Goal: Obtain resource: Obtain resource

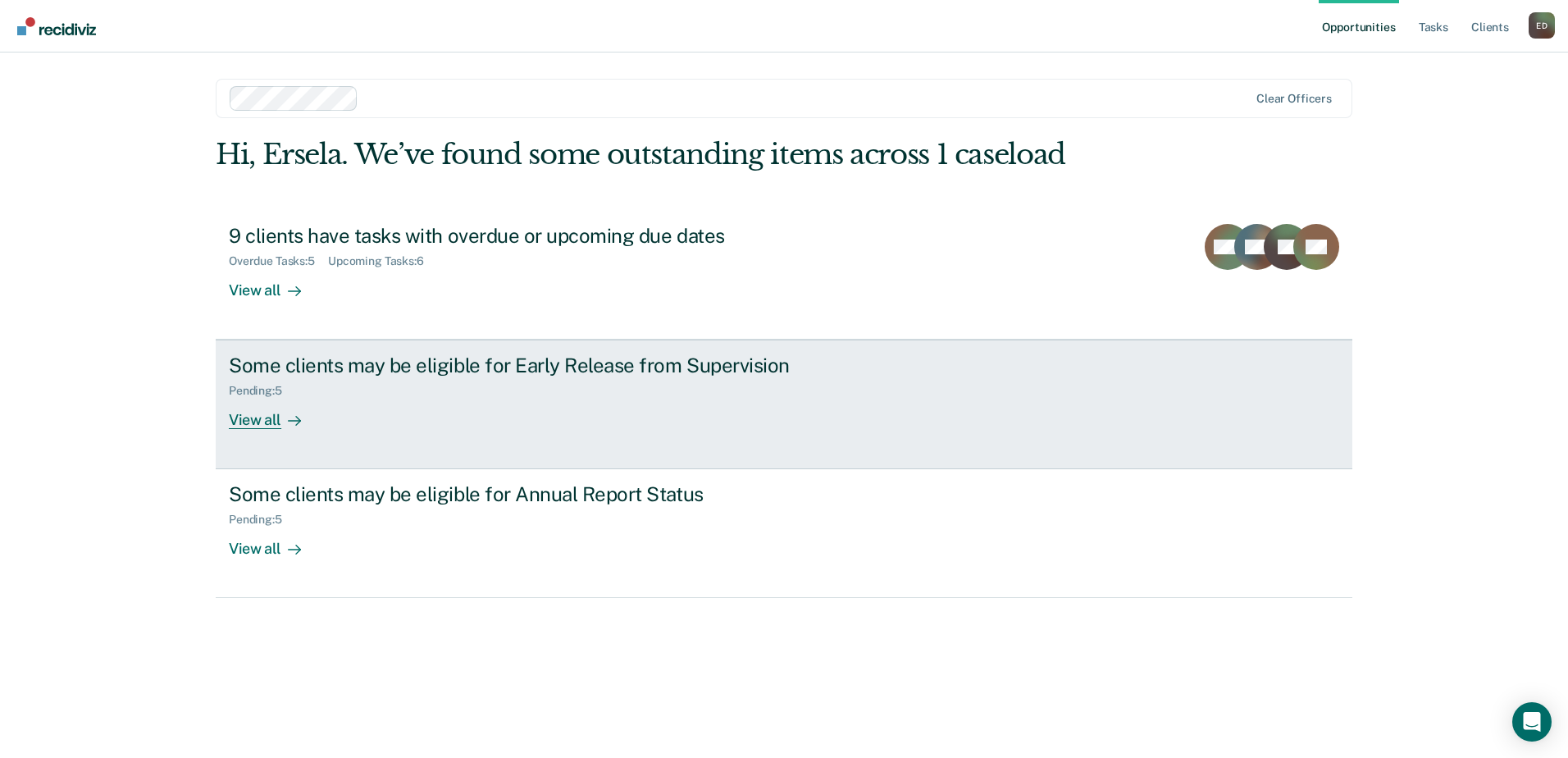
click at [273, 426] on div "View all" at bounding box center [275, 413] width 92 height 32
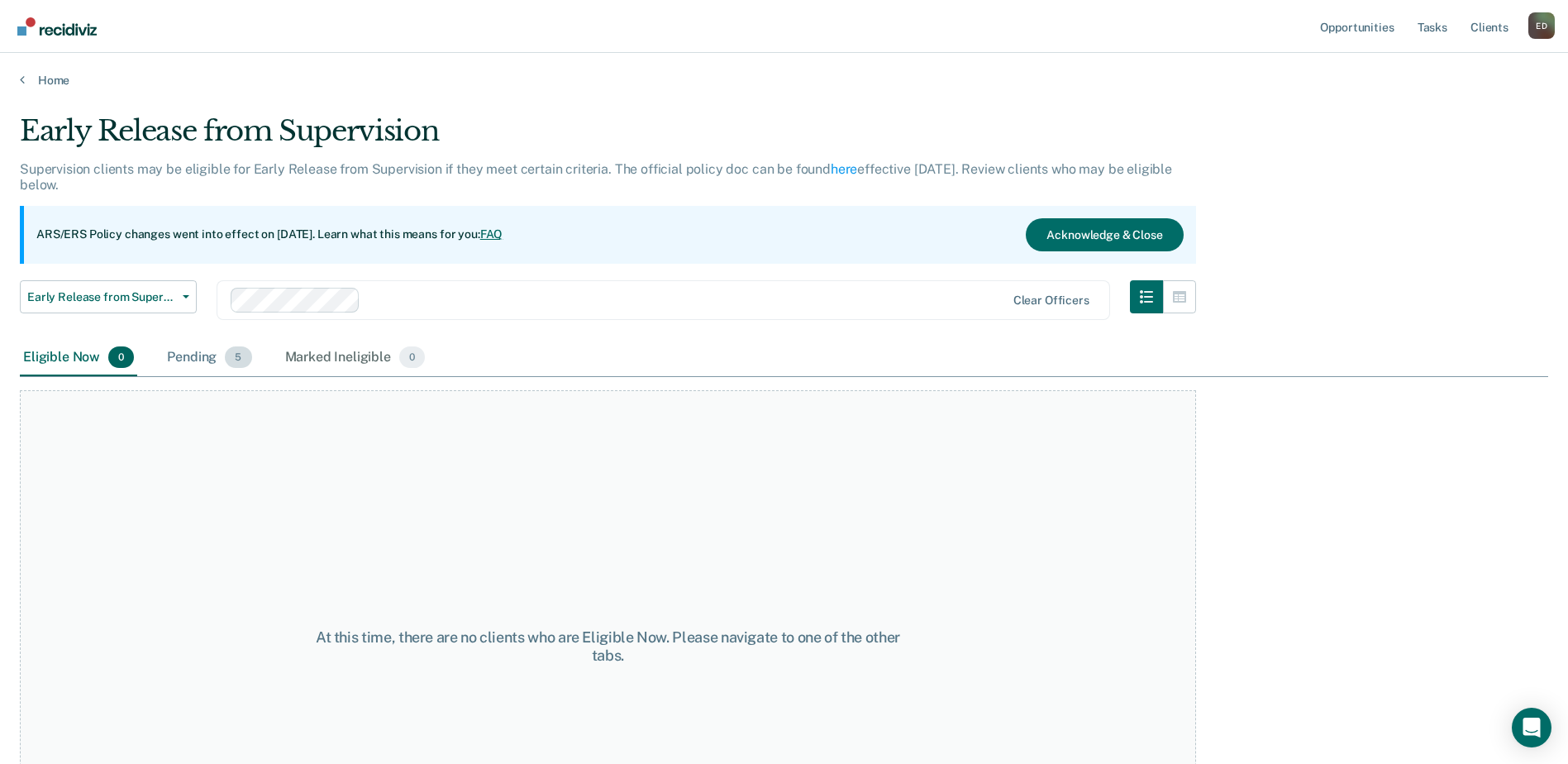
click at [219, 355] on div "Pending 5" at bounding box center [209, 357] width 91 height 36
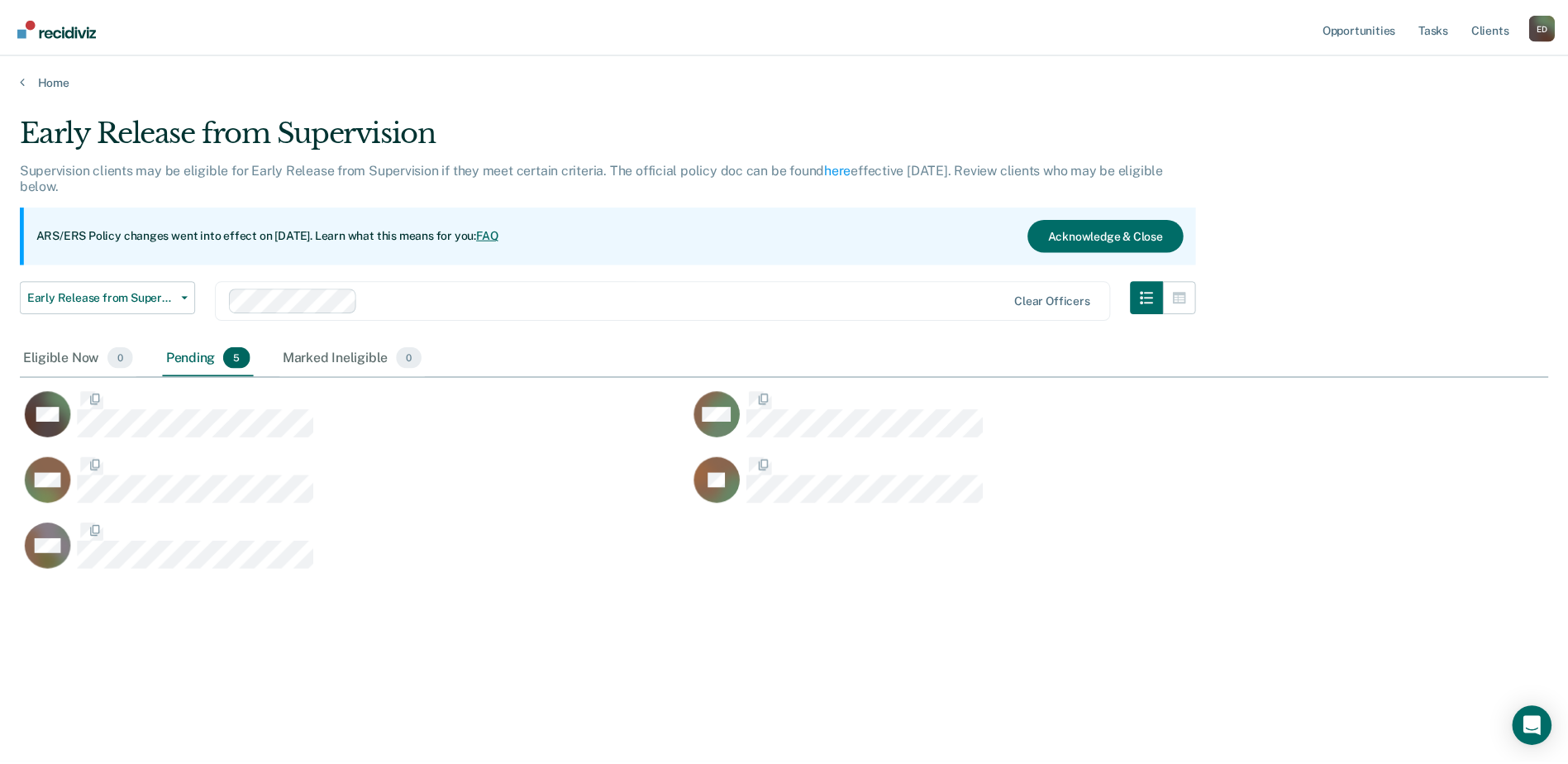
scroll to position [513, 1529]
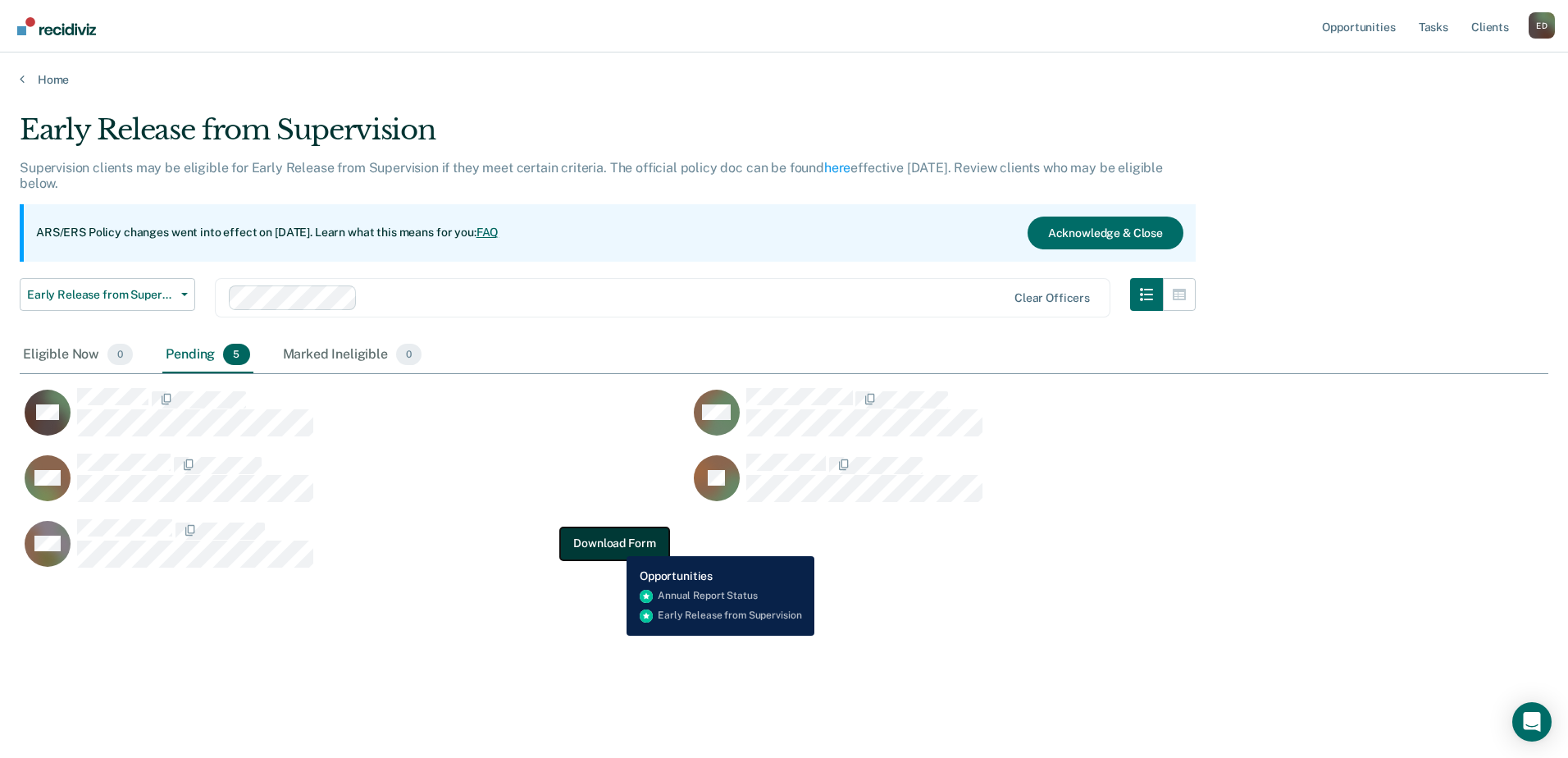
click at [614, 544] on button "Download Form" at bounding box center [614, 542] width 108 height 33
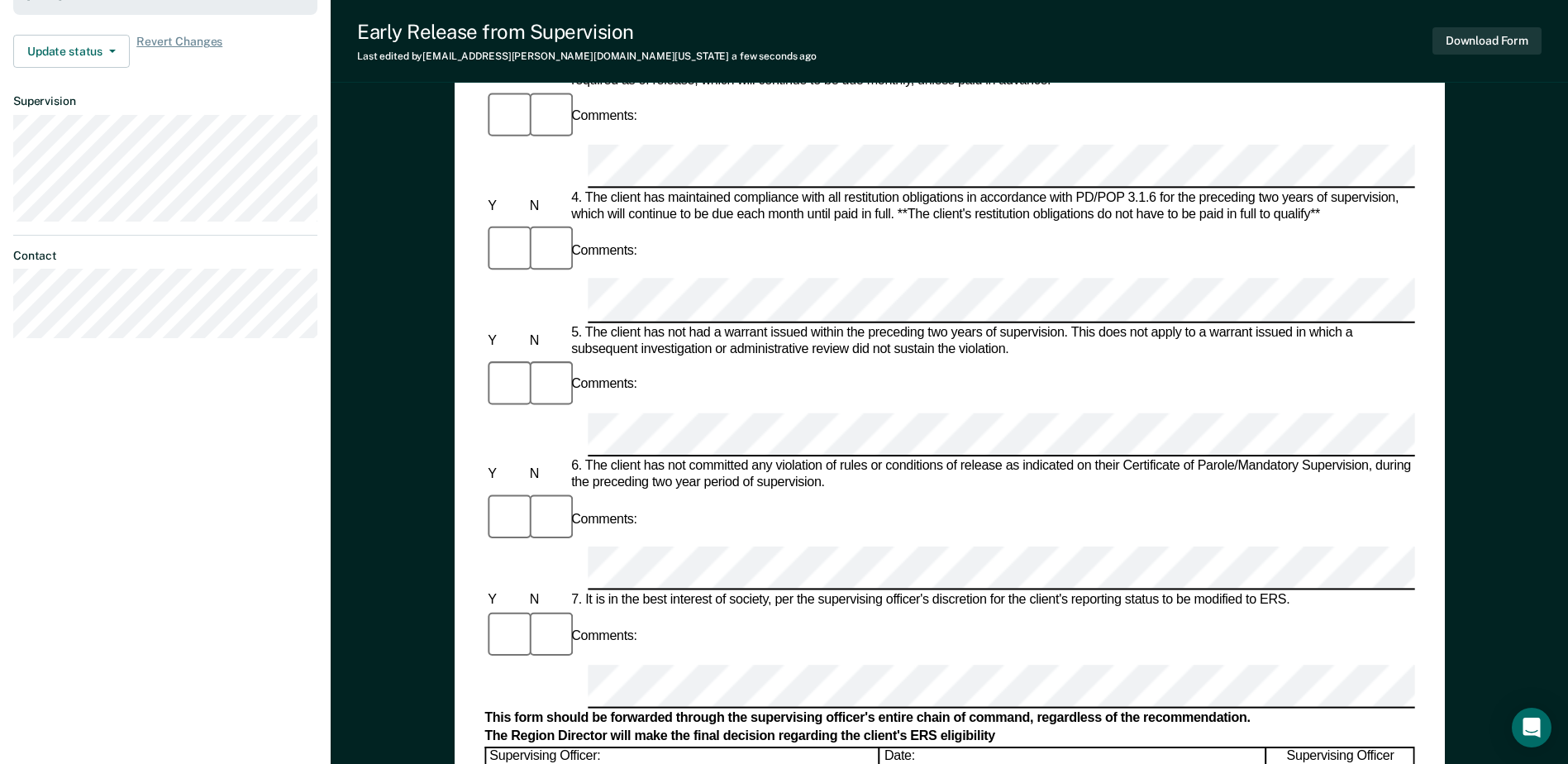
scroll to position [545, 0]
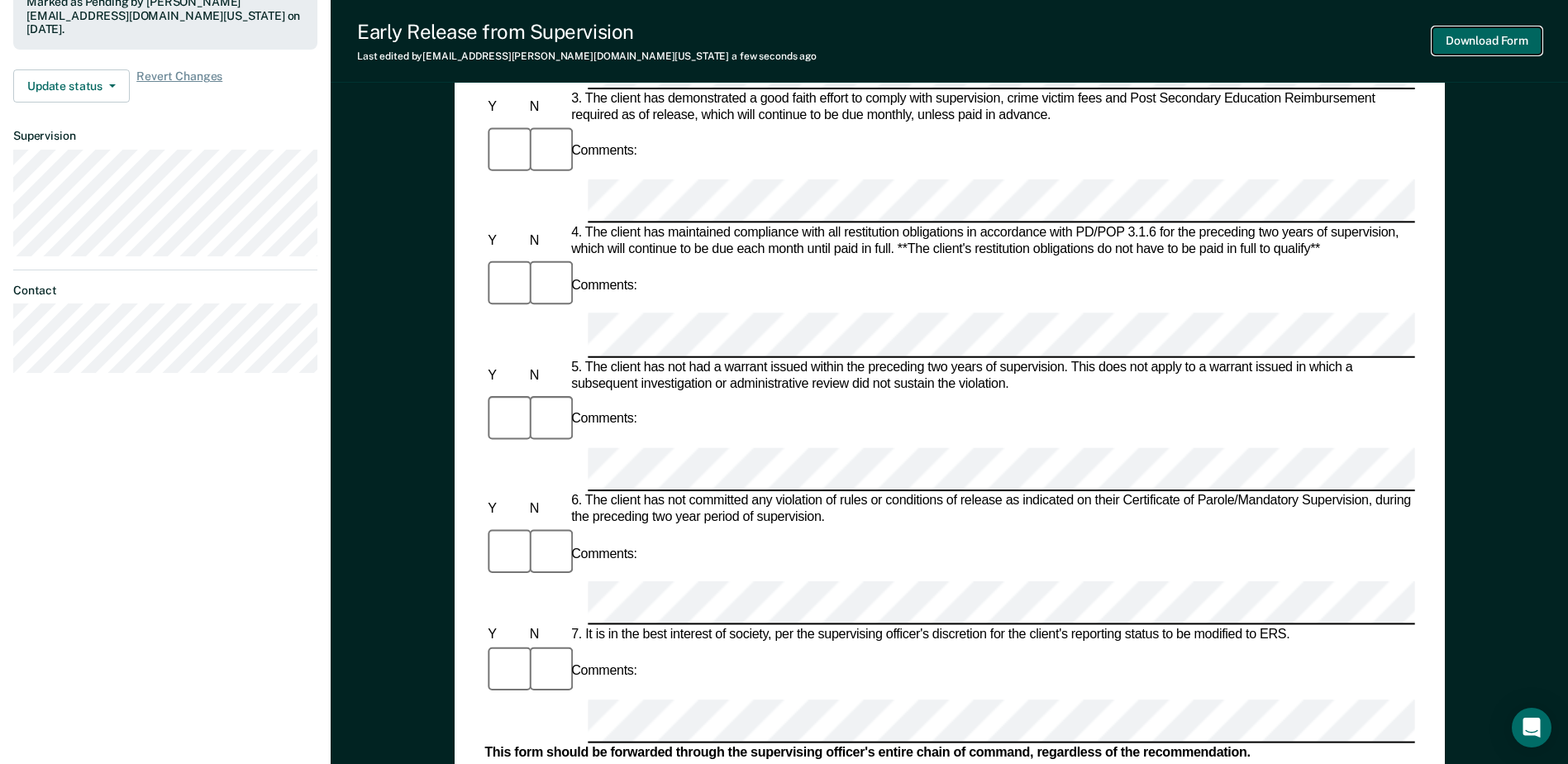
click at [1512, 36] on button "Download Form" at bounding box center [1487, 41] width 109 height 28
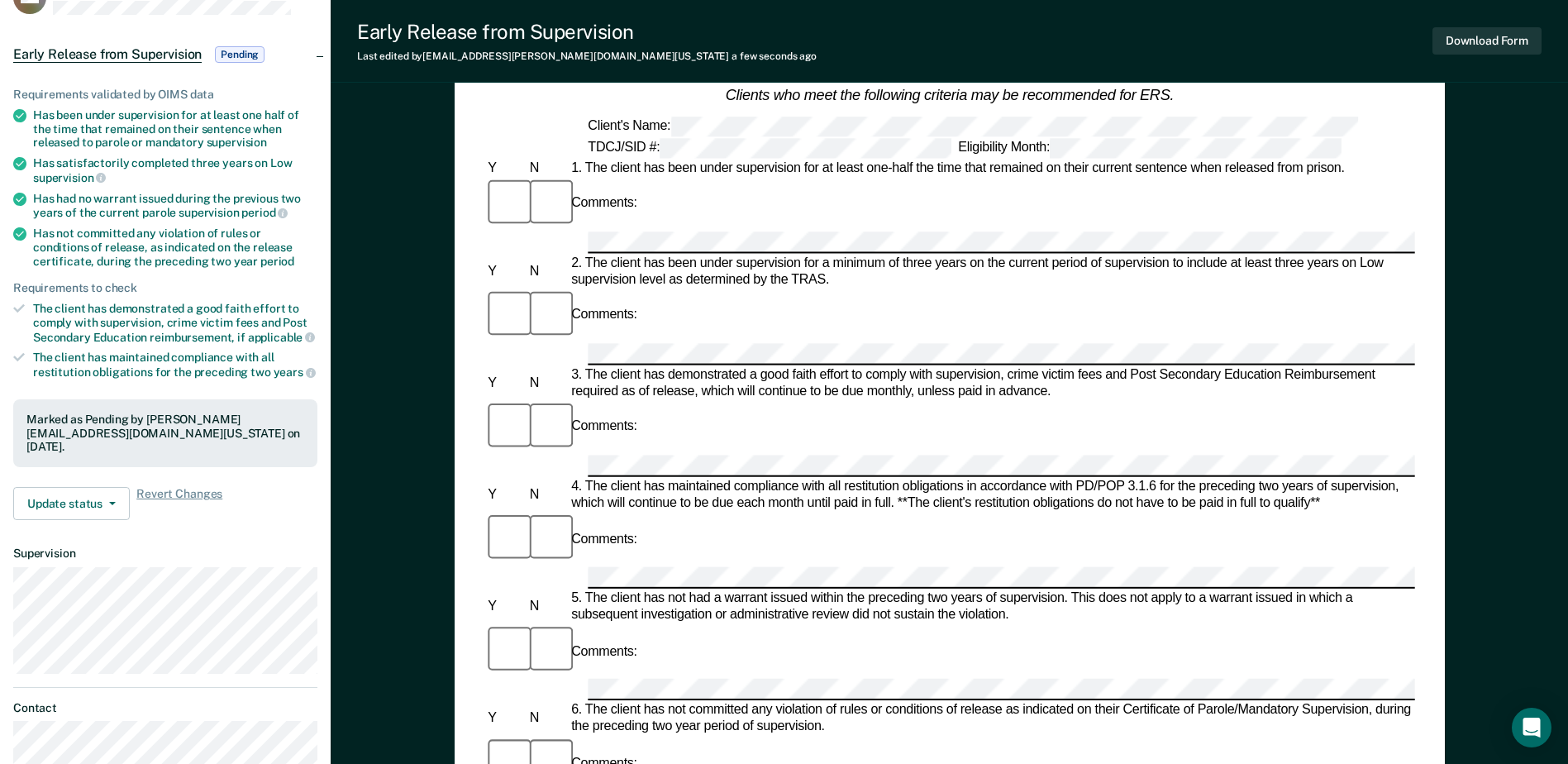
scroll to position [0, 0]
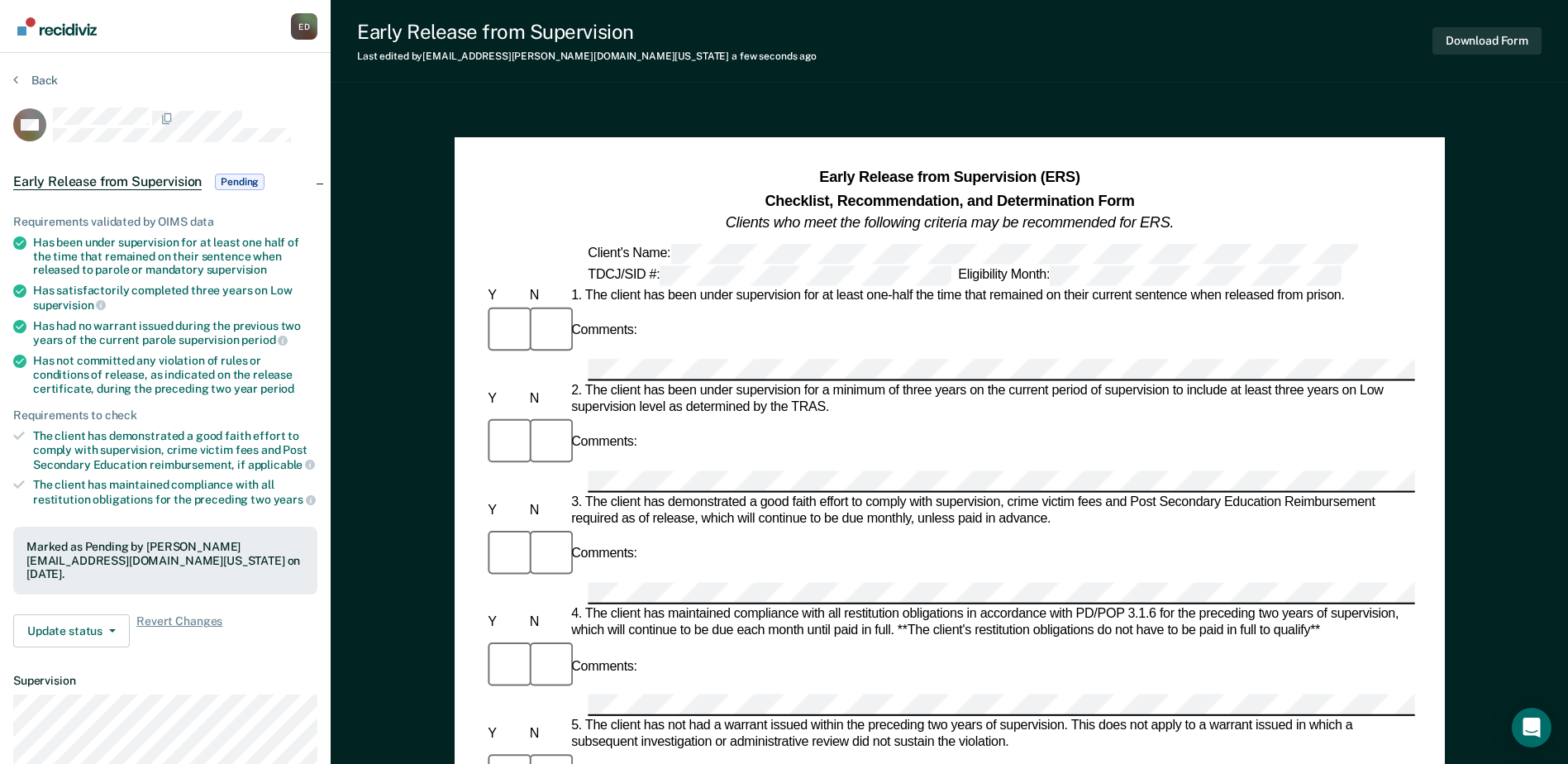
click at [309, 29] on div "E D" at bounding box center [305, 27] width 27 height 27
click at [189, 110] on link "Log Out" at bounding box center [238, 108] width 133 height 14
